Goal: Complete application form

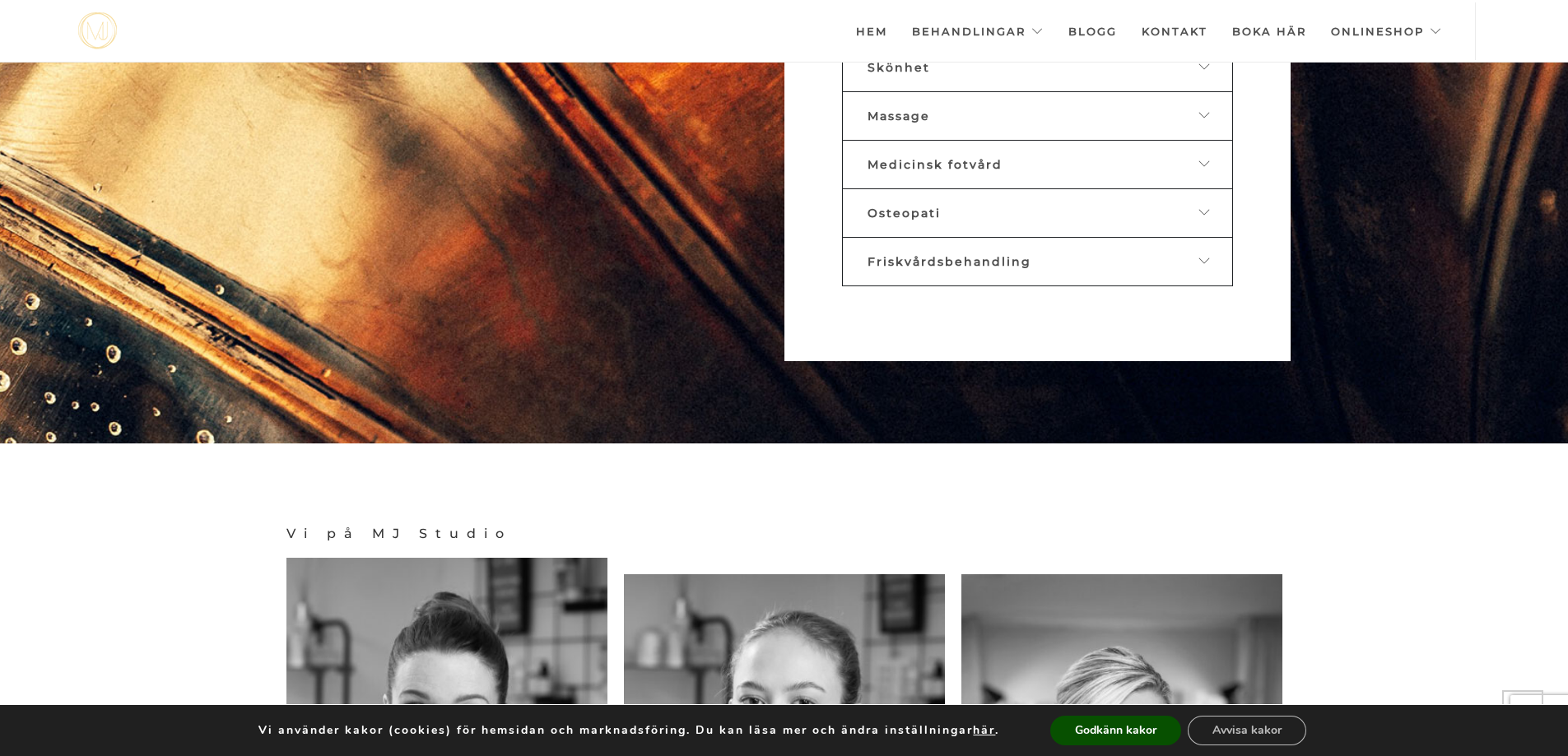
scroll to position [1314, 0]
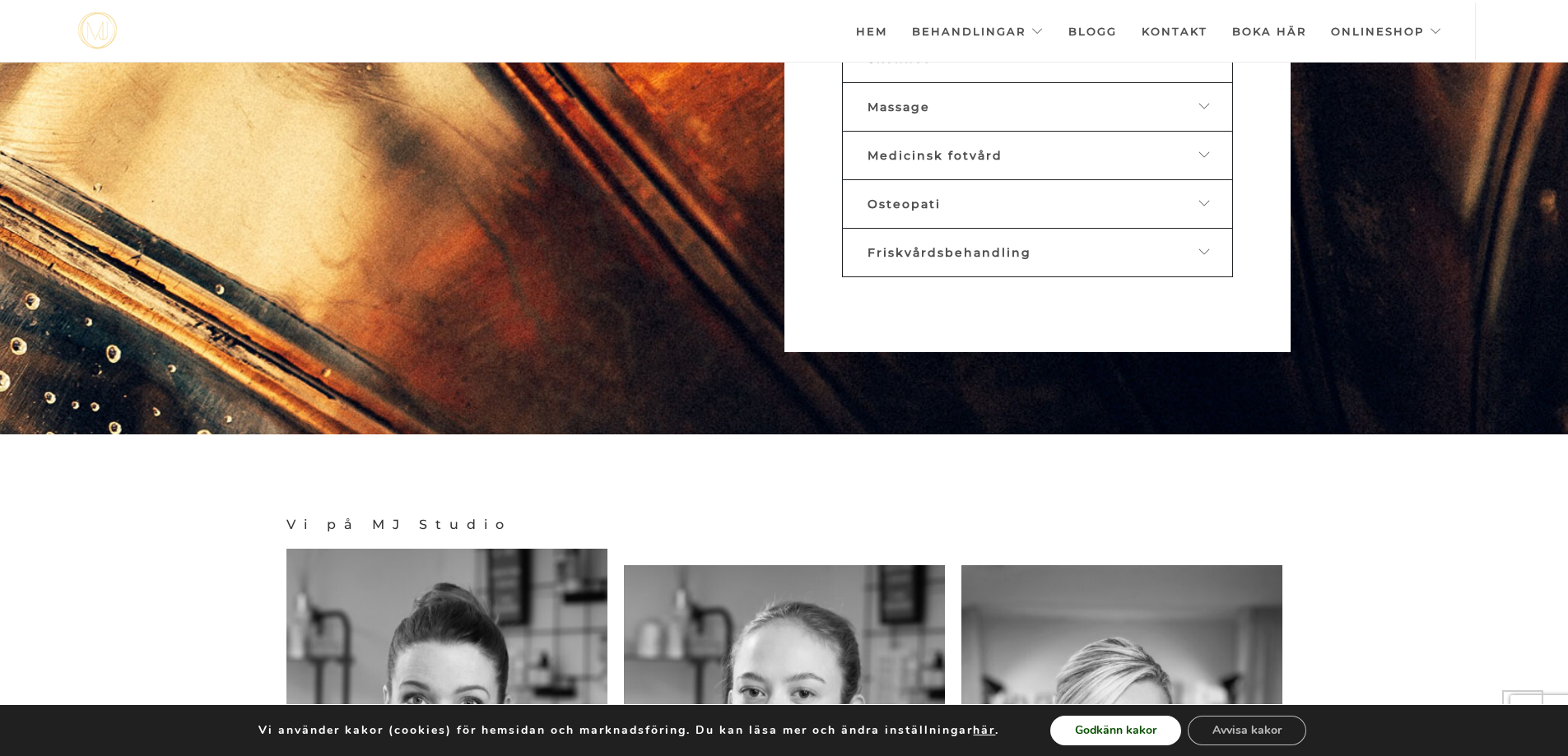
click at [1114, 733] on button "Godkänn kakor" at bounding box center [1115, 730] width 131 height 30
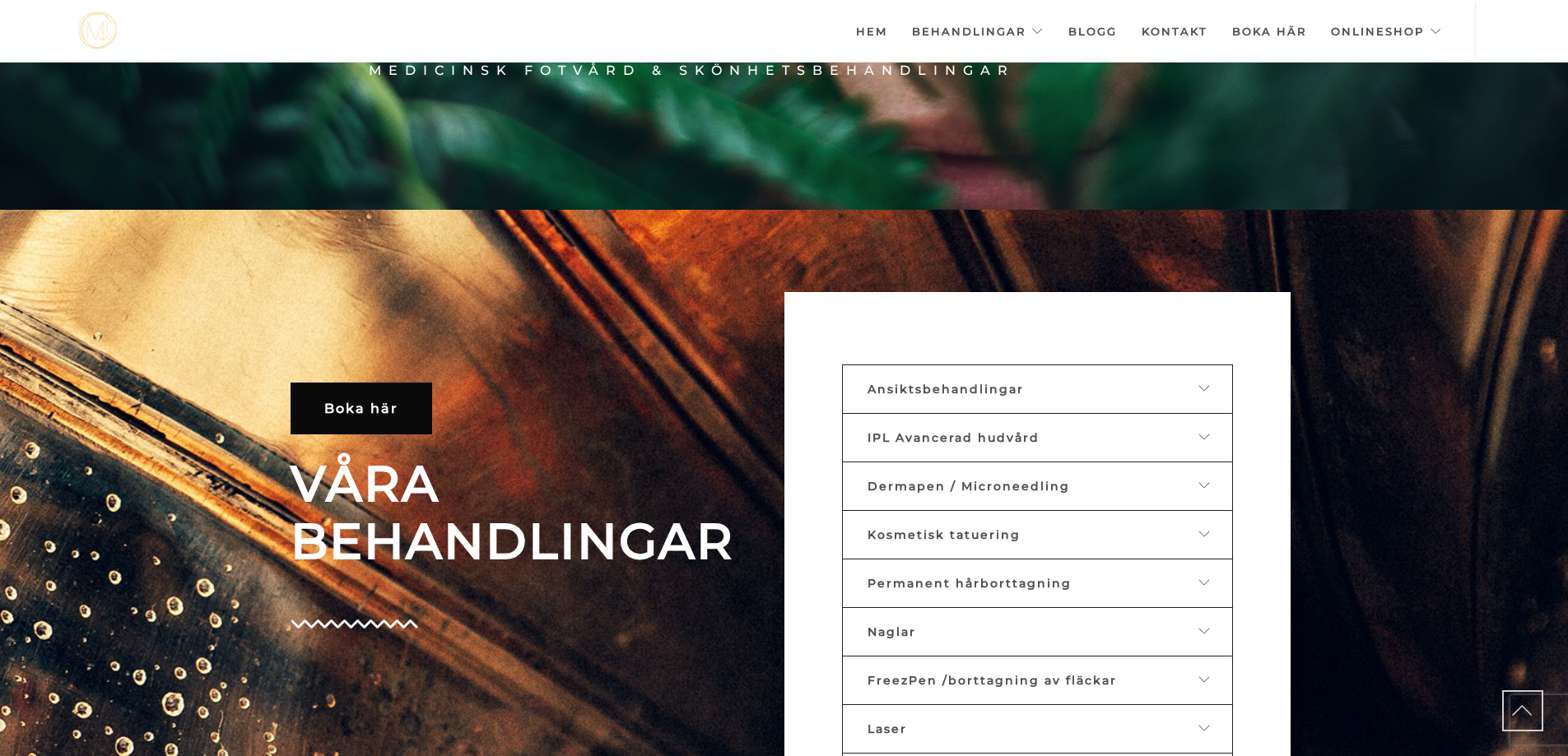
scroll to position [546, 0]
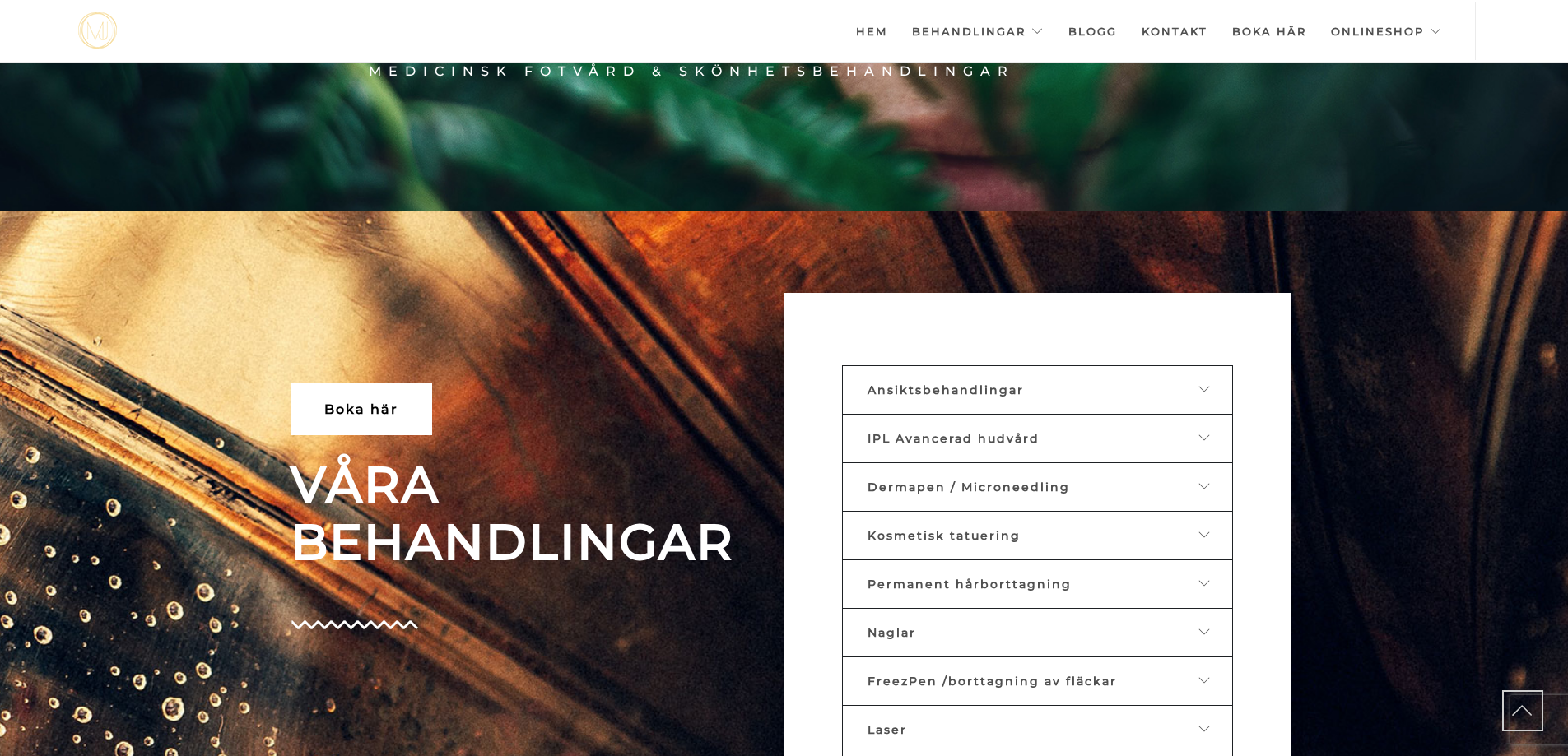
click at [348, 412] on span "Boka här" at bounding box center [361, 409] width 74 height 16
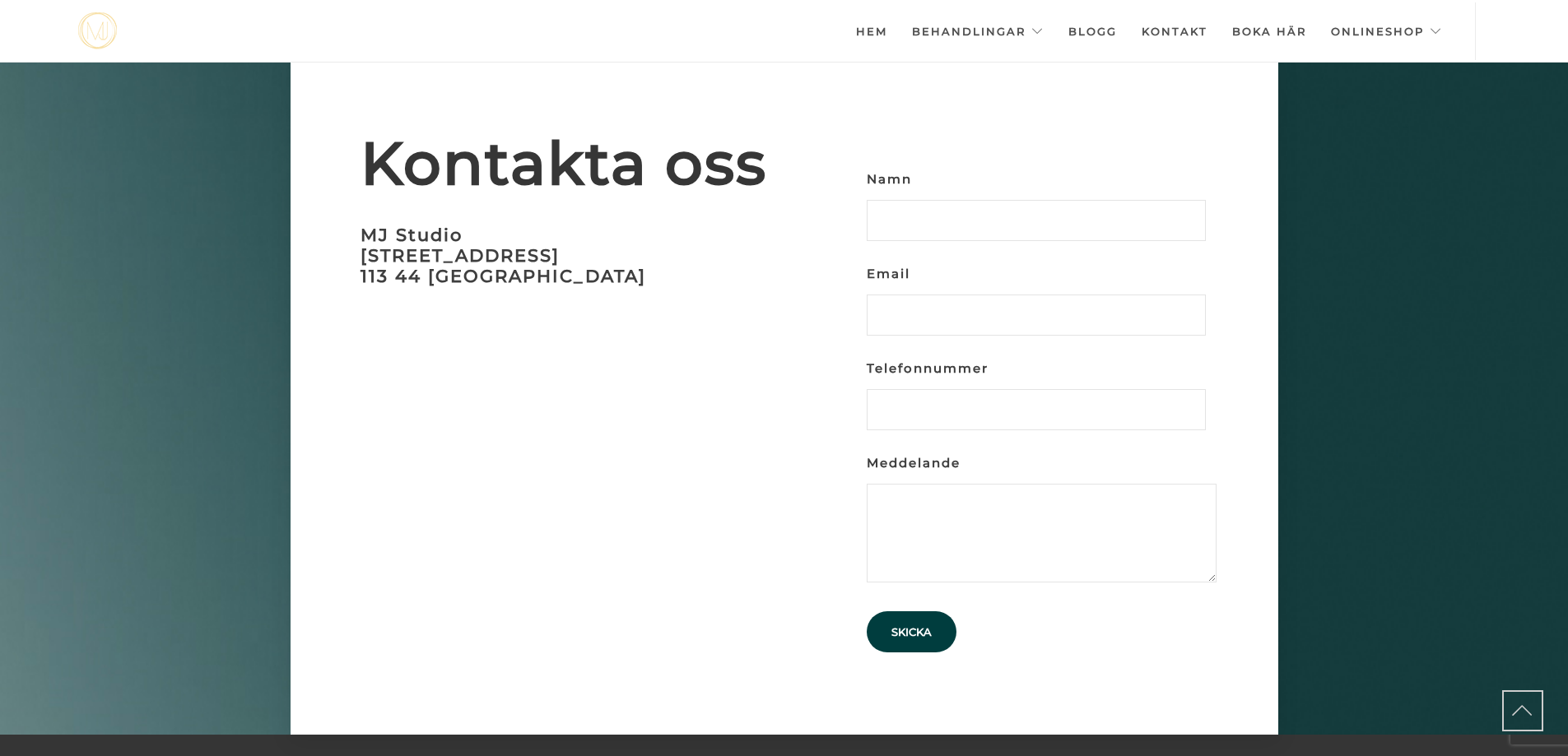
scroll to position [5057, 0]
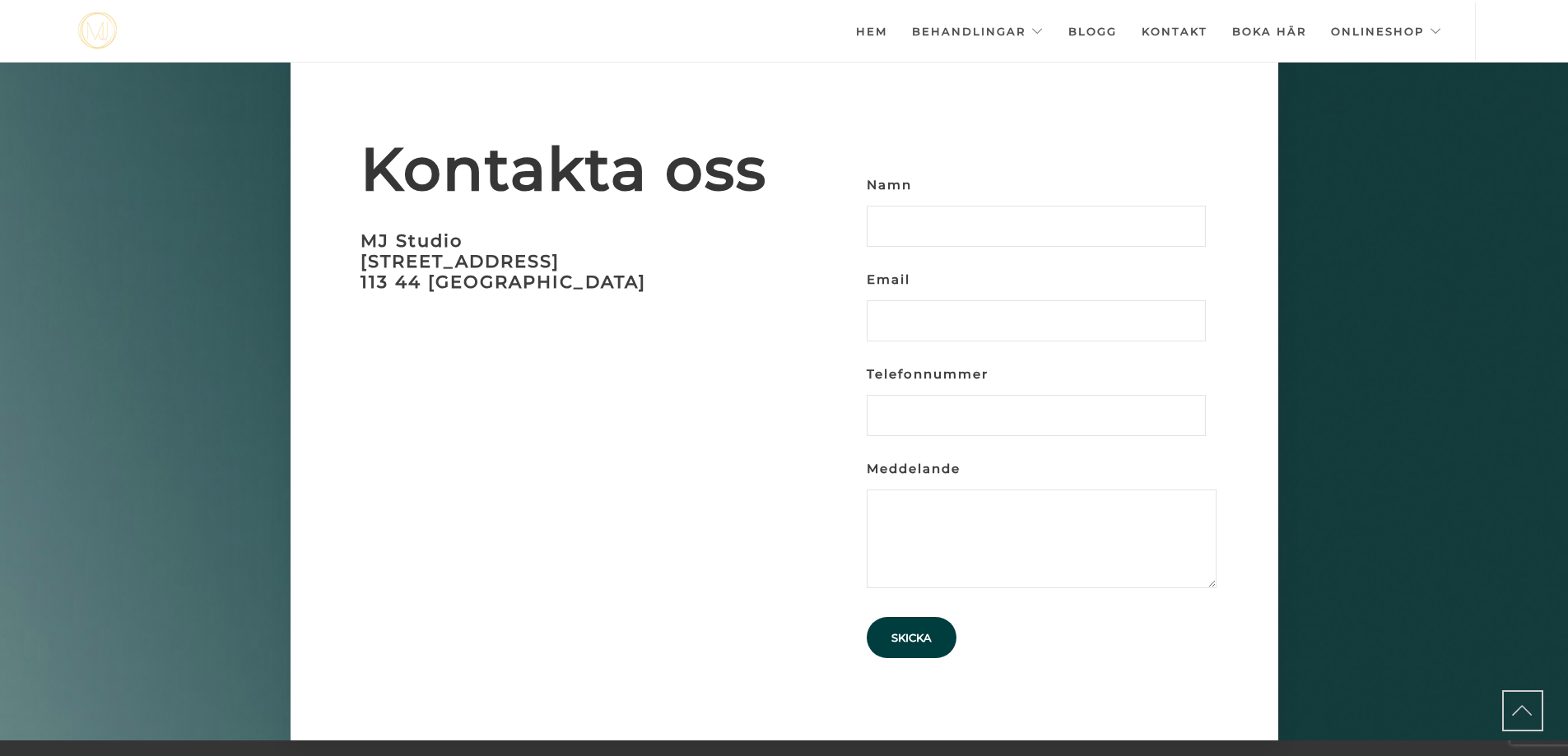
click at [961, 206] on input "Namn" at bounding box center [1036, 227] width 339 height 41
type input "[PERSON_NAME]"
type input "[EMAIL_ADDRESS][DOMAIN_NAME]"
type input "0707494541"
click at [894, 490] on textarea "Meddelande" at bounding box center [1041, 539] width 350 height 99
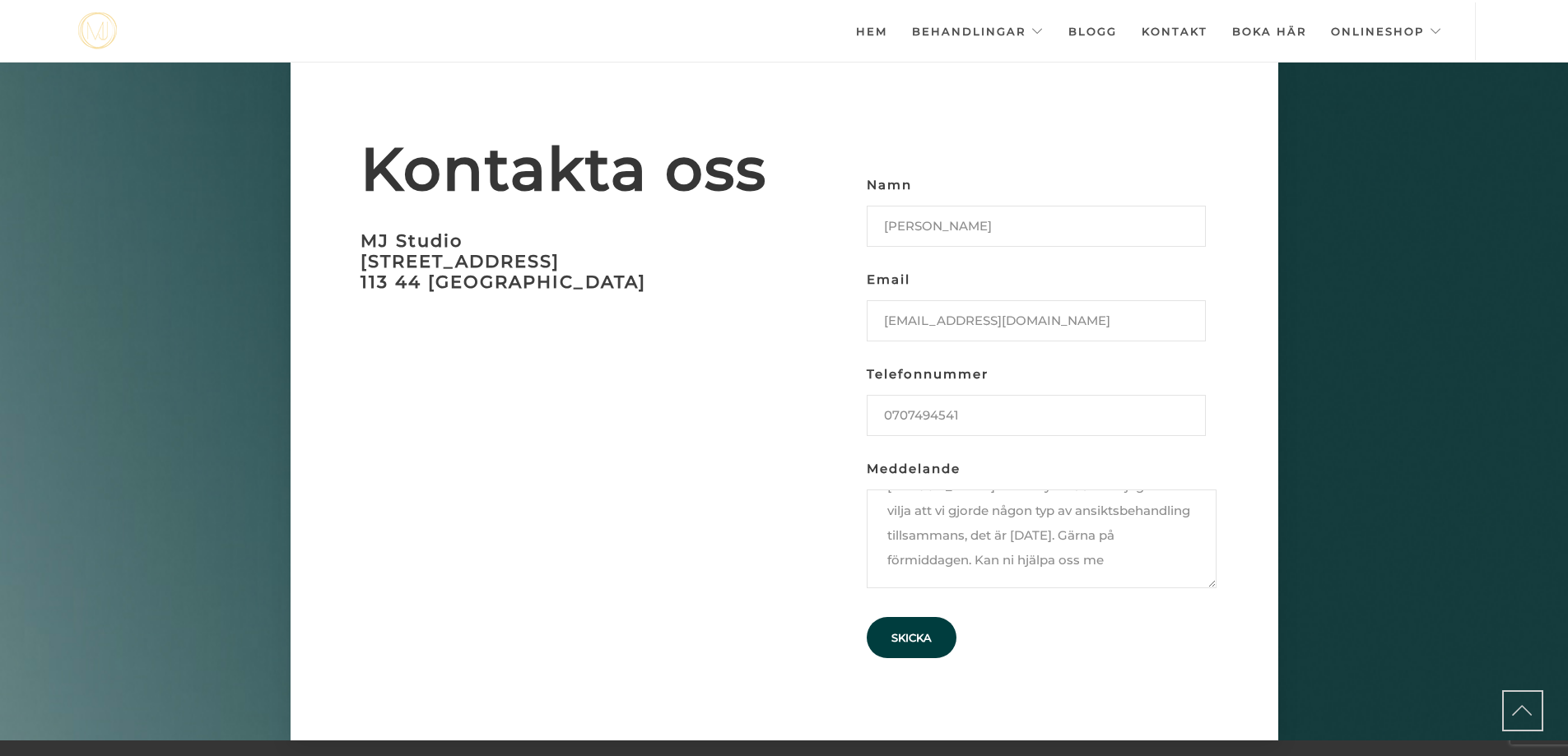
scroll to position [61, 0]
drag, startPoint x: 992, startPoint y: 547, endPoint x: 990, endPoint y: 560, distance: 13.2
type textarea "[PERSON_NAME] dotter fyller 30 år så jag skulle vilja att vi gjorde någon typ a…"
click at [915, 617] on input "Skicka" at bounding box center [911, 638] width 90 height 41
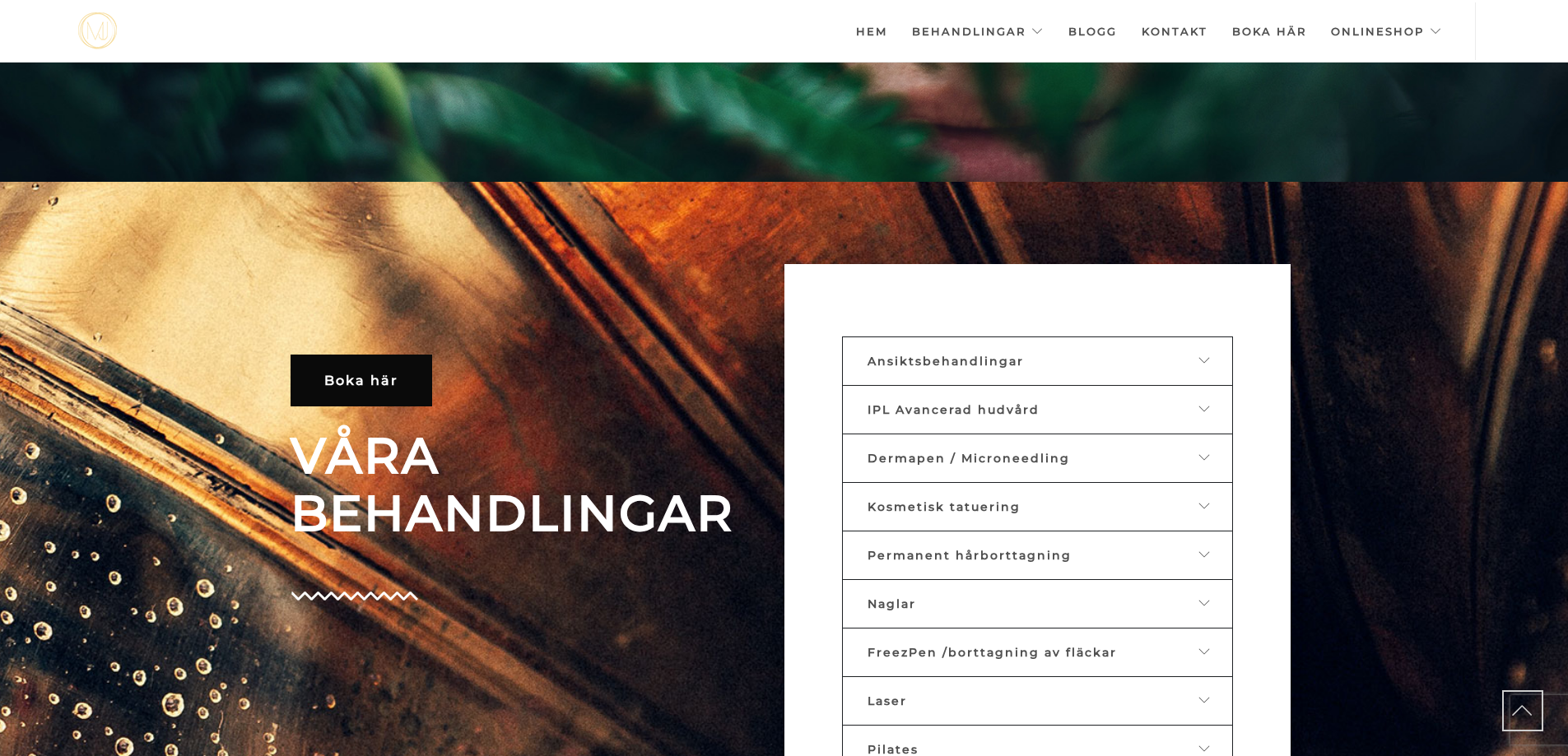
scroll to position [0, 0]
